Goal: Information Seeking & Learning: Learn about a topic

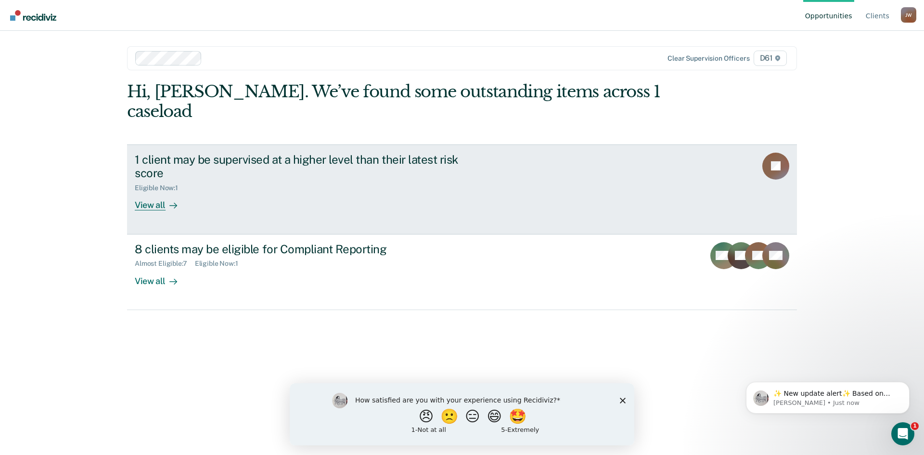
click at [162, 192] on div "View all" at bounding box center [162, 201] width 54 height 19
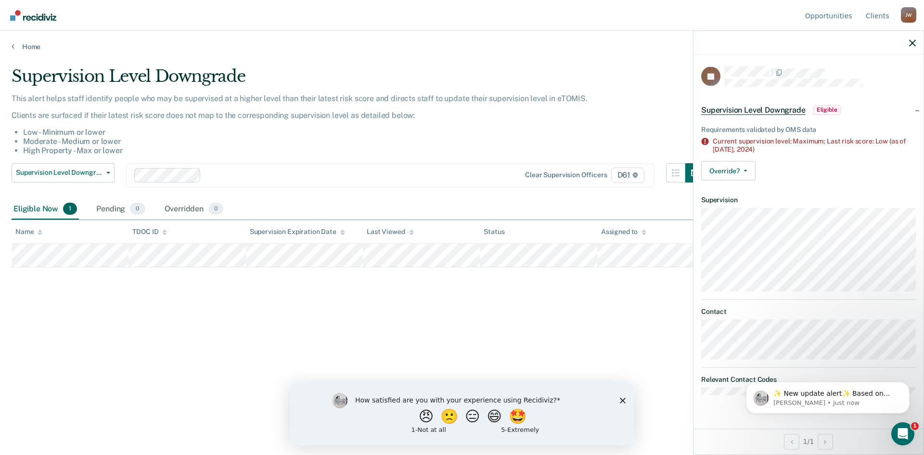
click at [232, 135] on li "Low - Minimum or lower" at bounding box center [363, 131] width 681 height 9
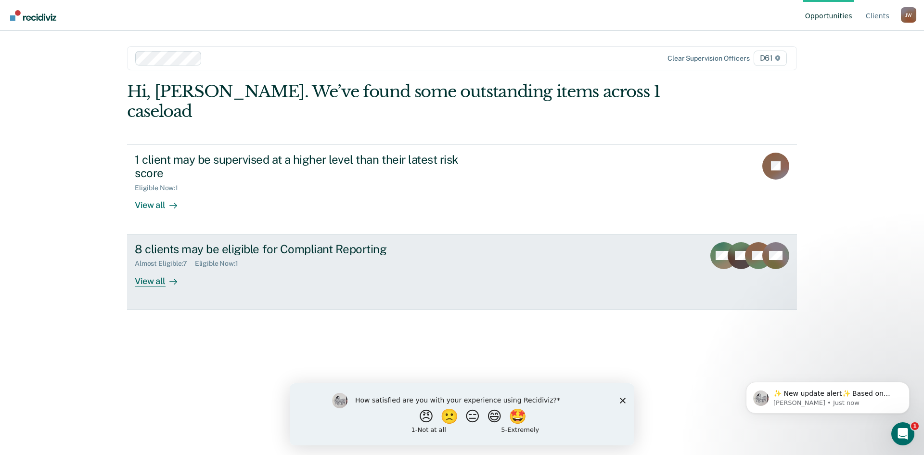
click at [157, 267] on div "View all" at bounding box center [162, 276] width 54 height 19
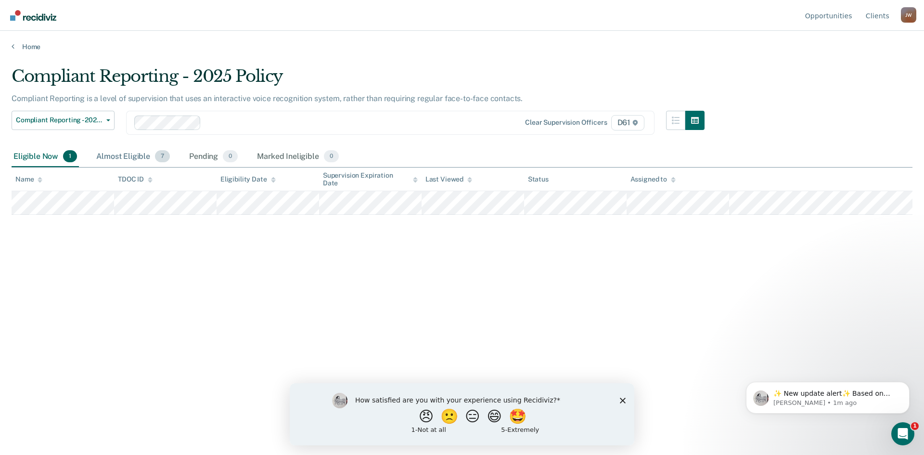
click at [127, 155] on div "Almost Eligible 7" at bounding box center [132, 156] width 77 height 21
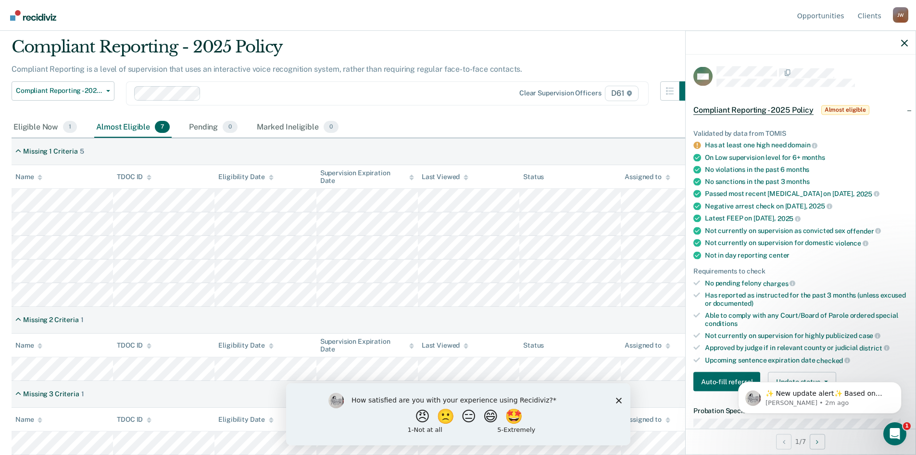
click at [855, 108] on span "Almost eligible" at bounding box center [846, 110] width 48 height 10
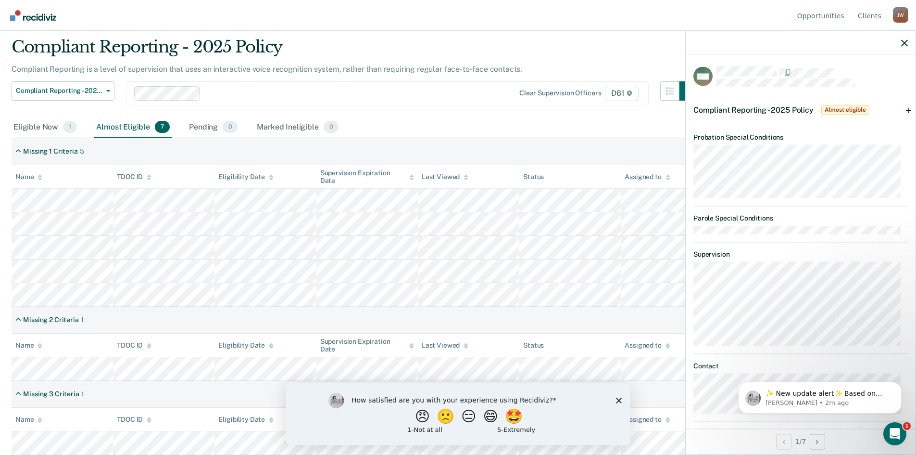
click at [853, 108] on span "Almost eligible" at bounding box center [846, 110] width 48 height 10
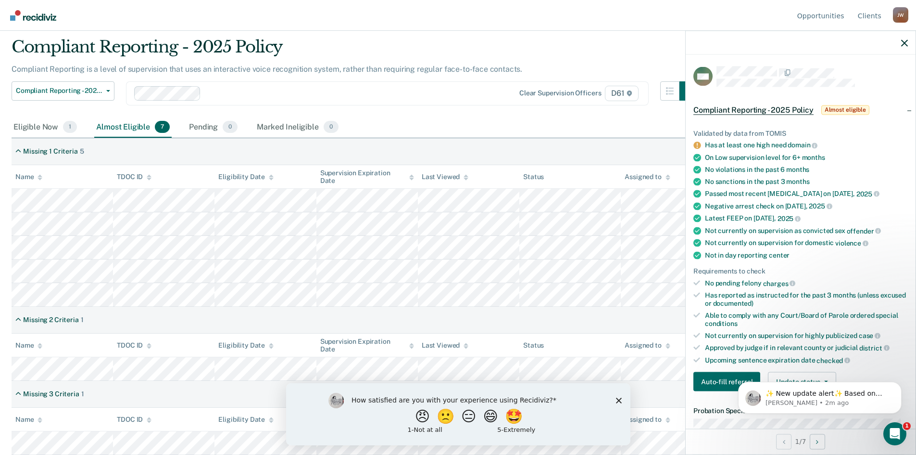
click at [697, 143] on icon at bounding box center [697, 145] width 7 height 7
click at [904, 42] on icon "button" at bounding box center [905, 42] width 7 height 7
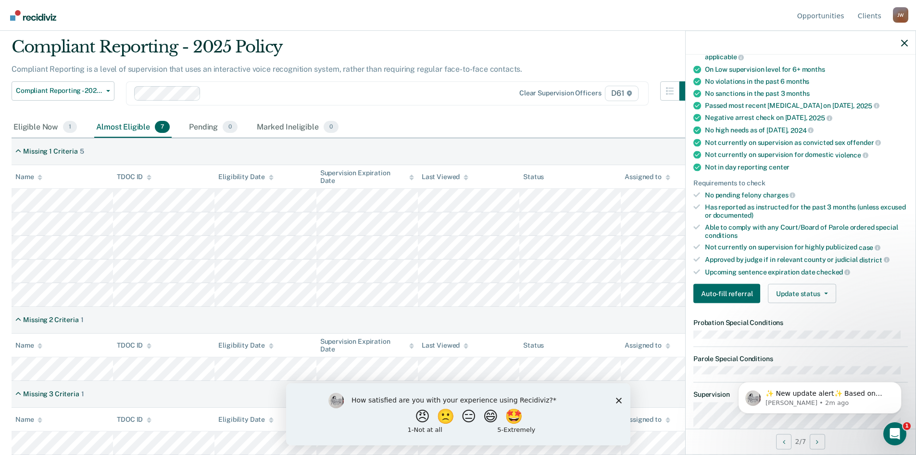
scroll to position [144, 0]
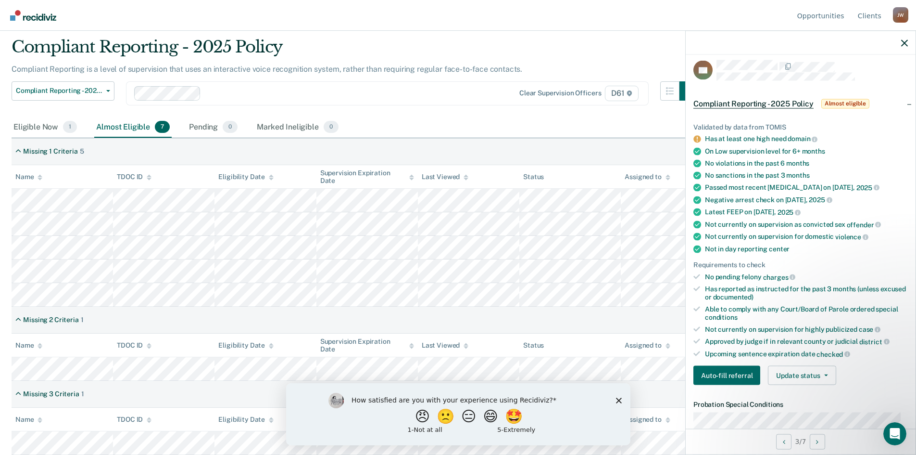
scroll to position [0, 0]
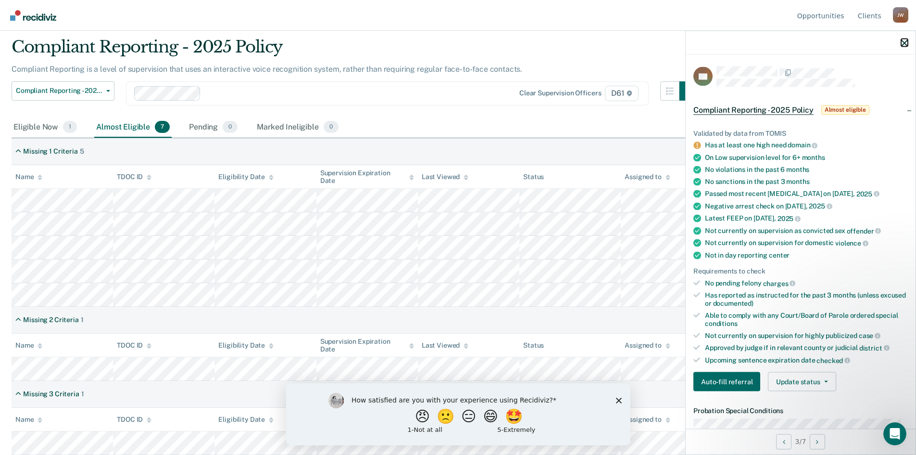
click at [902, 41] on icon "button" at bounding box center [905, 42] width 7 height 7
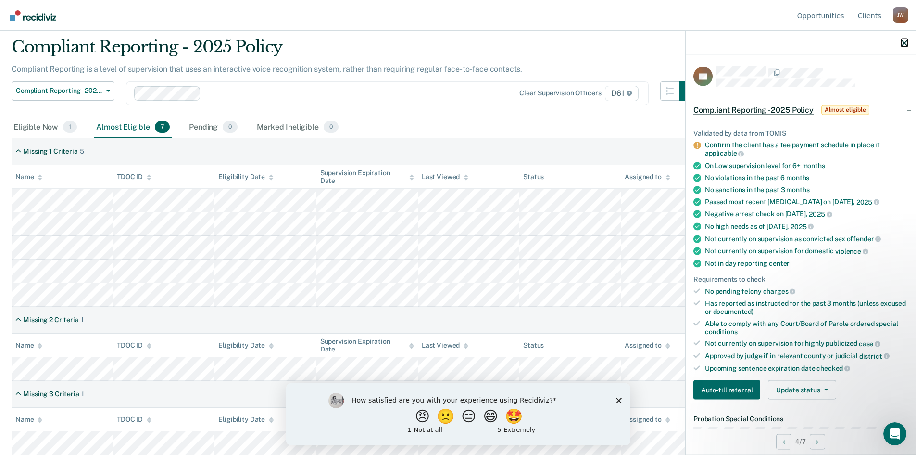
click at [903, 42] on icon "button" at bounding box center [905, 42] width 7 height 7
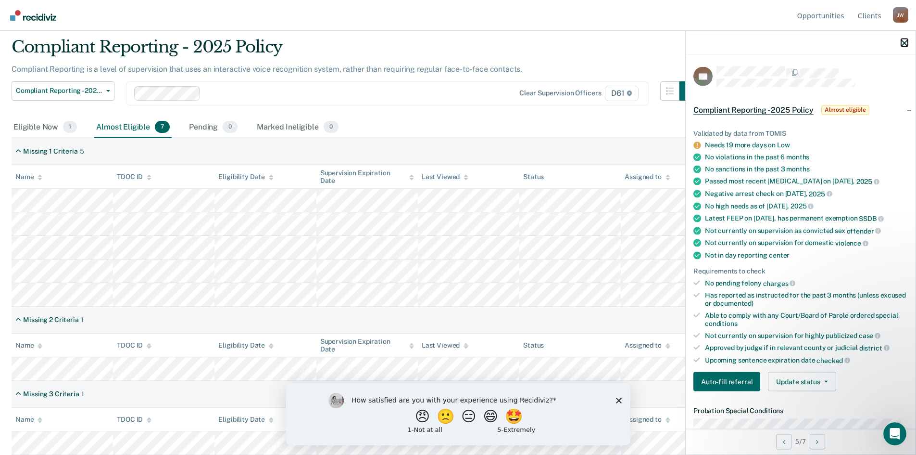
click at [906, 41] on icon "button" at bounding box center [905, 42] width 7 height 7
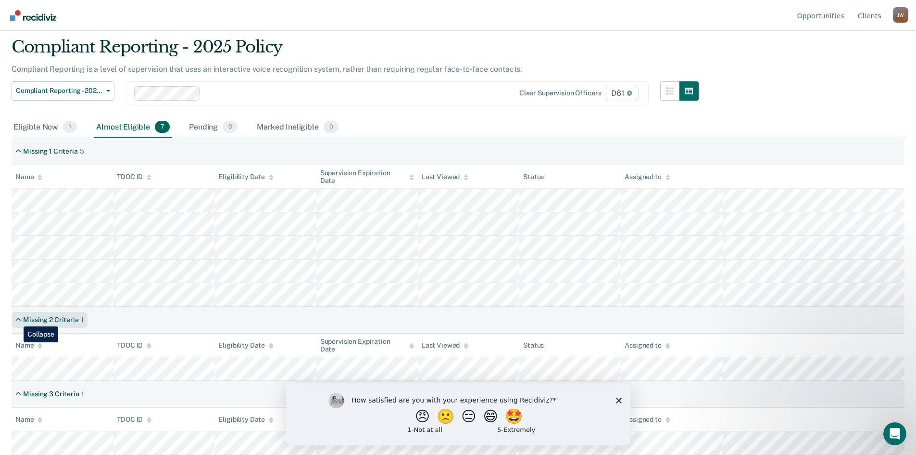
click at [16, 319] on icon at bounding box center [18, 320] width 6 height 8
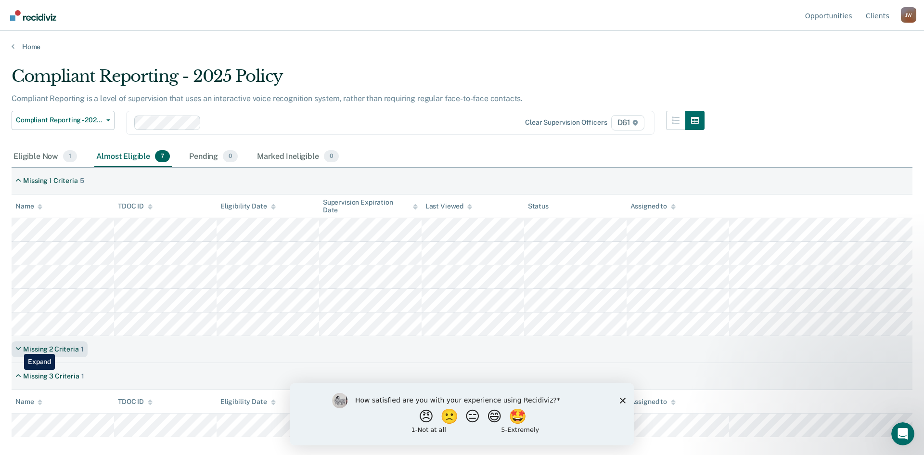
click at [17, 346] on icon at bounding box center [18, 349] width 6 height 8
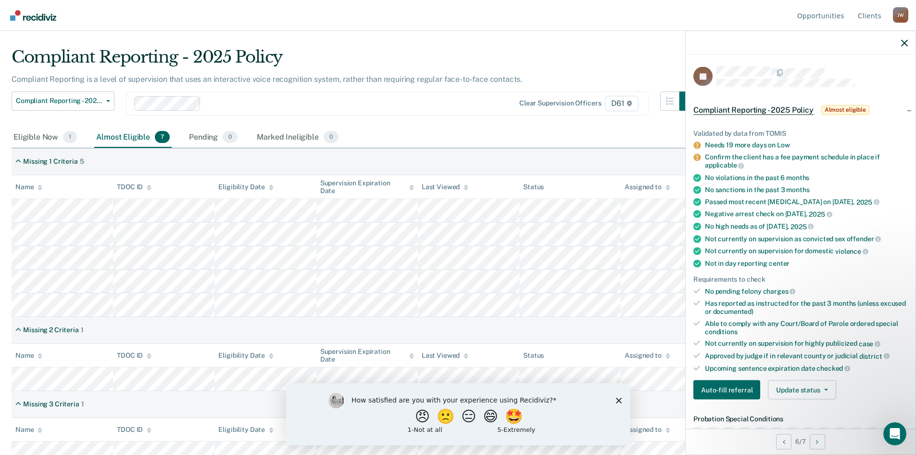
scroll to position [29, 0]
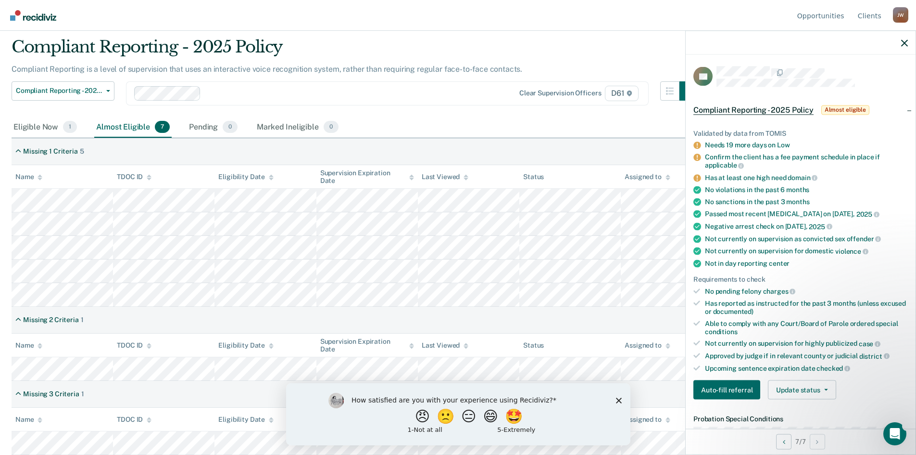
click at [616, 397] on icon "Close survey" at bounding box center [619, 400] width 6 height 6
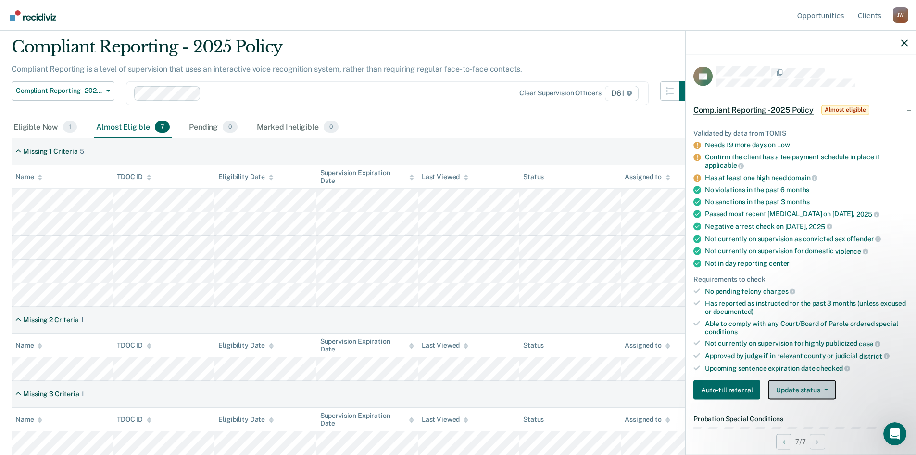
click at [823, 390] on button "Update status" at bounding box center [802, 389] width 68 height 19
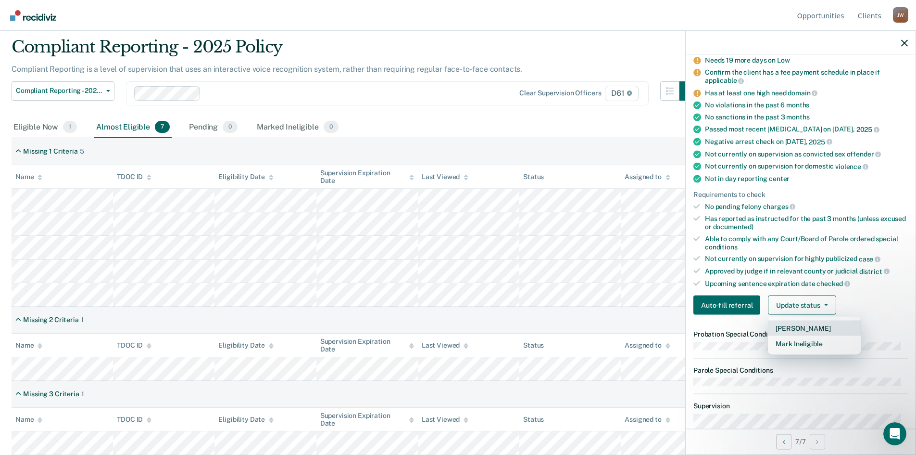
scroll to position [96, 0]
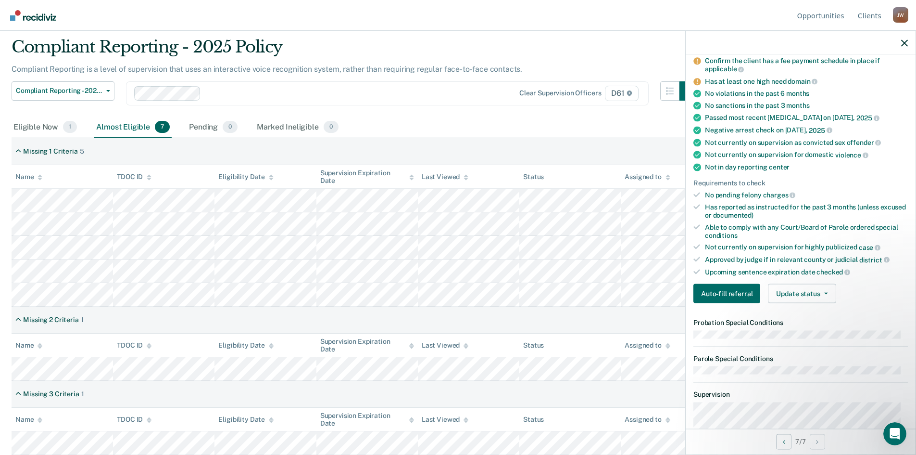
click at [867, 246] on span "case" at bounding box center [870, 247] width 22 height 8
click at [906, 42] on icon "button" at bounding box center [905, 42] width 7 height 7
